Goal: Transaction & Acquisition: Purchase product/service

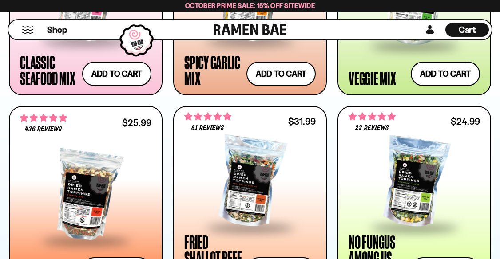
scroll to position [703, 0]
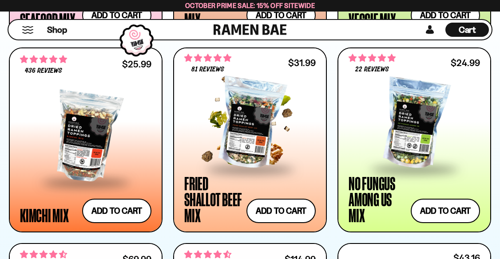
click at [252, 144] on div at bounding box center [249, 124] width 131 height 89
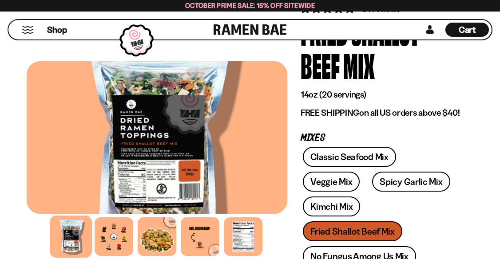
scroll to position [125, 0]
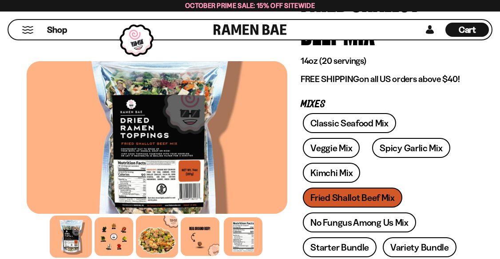
click at [163, 240] on div at bounding box center [157, 237] width 42 height 42
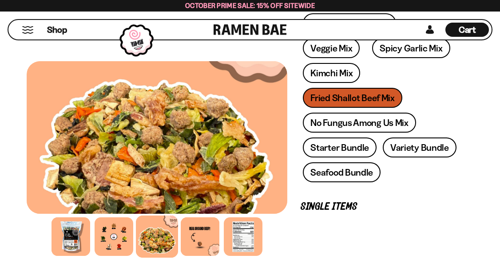
scroll to position [234, 0]
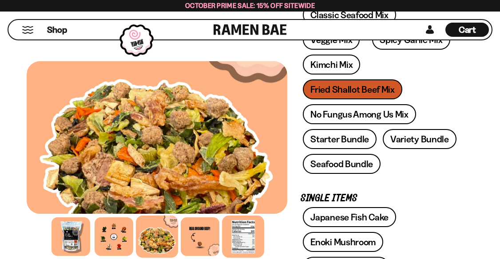
click at [237, 235] on div at bounding box center [243, 237] width 42 height 42
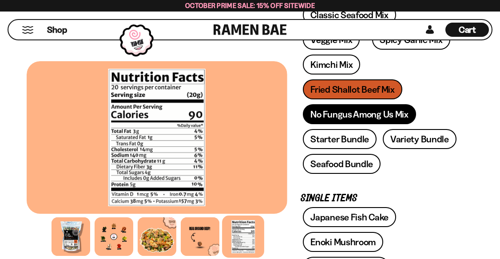
click at [367, 104] on link "No Fungus Among Us Mix" at bounding box center [359, 114] width 113 height 20
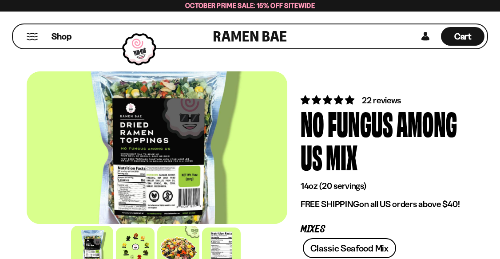
click at [174, 243] on div at bounding box center [178, 247] width 42 height 42
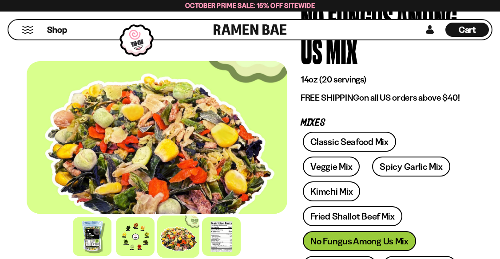
scroll to position [139, 0]
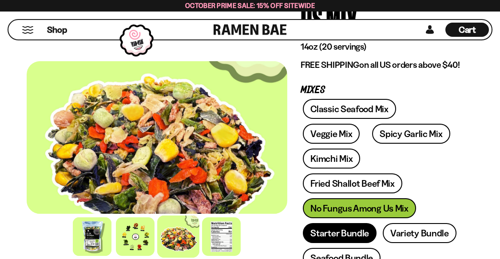
click at [345, 223] on link "Starter Bundle" at bounding box center [340, 233] width 74 height 20
